Goal: Task Accomplishment & Management: Manage account settings

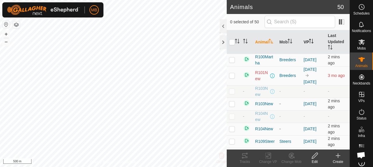
click at [311, 42] on icon "Activate to sort" at bounding box center [311, 41] width 5 height 5
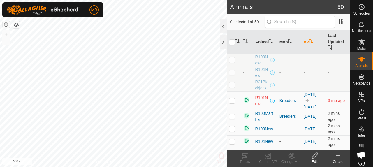
click at [311, 42] on icon "Activate to sort" at bounding box center [311, 41] width 5 height 5
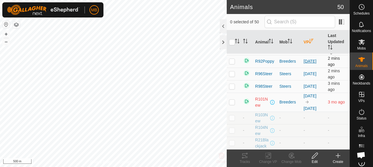
scroll to position [656, 0]
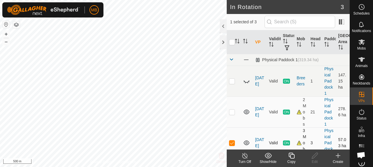
click at [233, 143] on p-checkbox at bounding box center [232, 143] width 6 height 5
checkbox input "false"
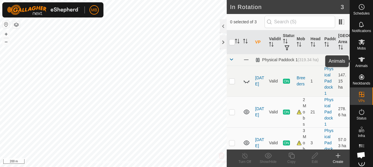
click at [358, 62] on icon at bounding box center [361, 59] width 7 height 7
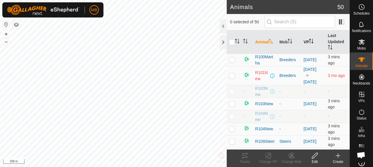
click at [307, 45] on th "VP" at bounding box center [313, 42] width 24 height 24
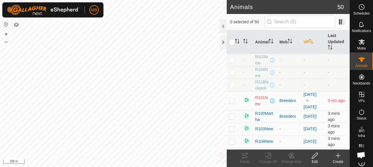
click at [307, 45] on th "VP" at bounding box center [313, 42] width 24 height 24
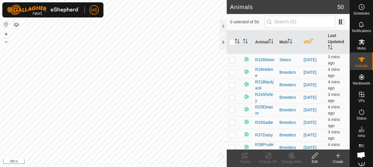
click at [307, 45] on th "VP" at bounding box center [313, 42] width 24 height 24
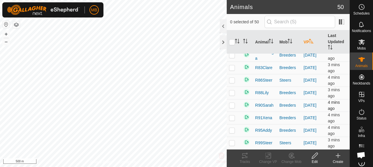
scroll to position [569, 0]
click at [229, 32] on p-checkbox at bounding box center [232, 30] width 6 height 5
click at [244, 156] on icon at bounding box center [244, 155] width 7 height 7
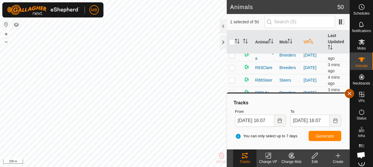
click at [351, 96] on button "button" at bounding box center [349, 93] width 9 height 9
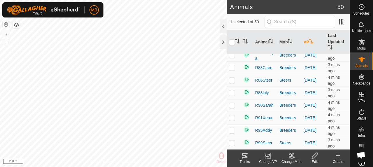
click at [232, 32] on p-checkbox at bounding box center [232, 30] width 6 height 5
checkbox input "false"
